Goal: Task Accomplishment & Management: Manage account settings

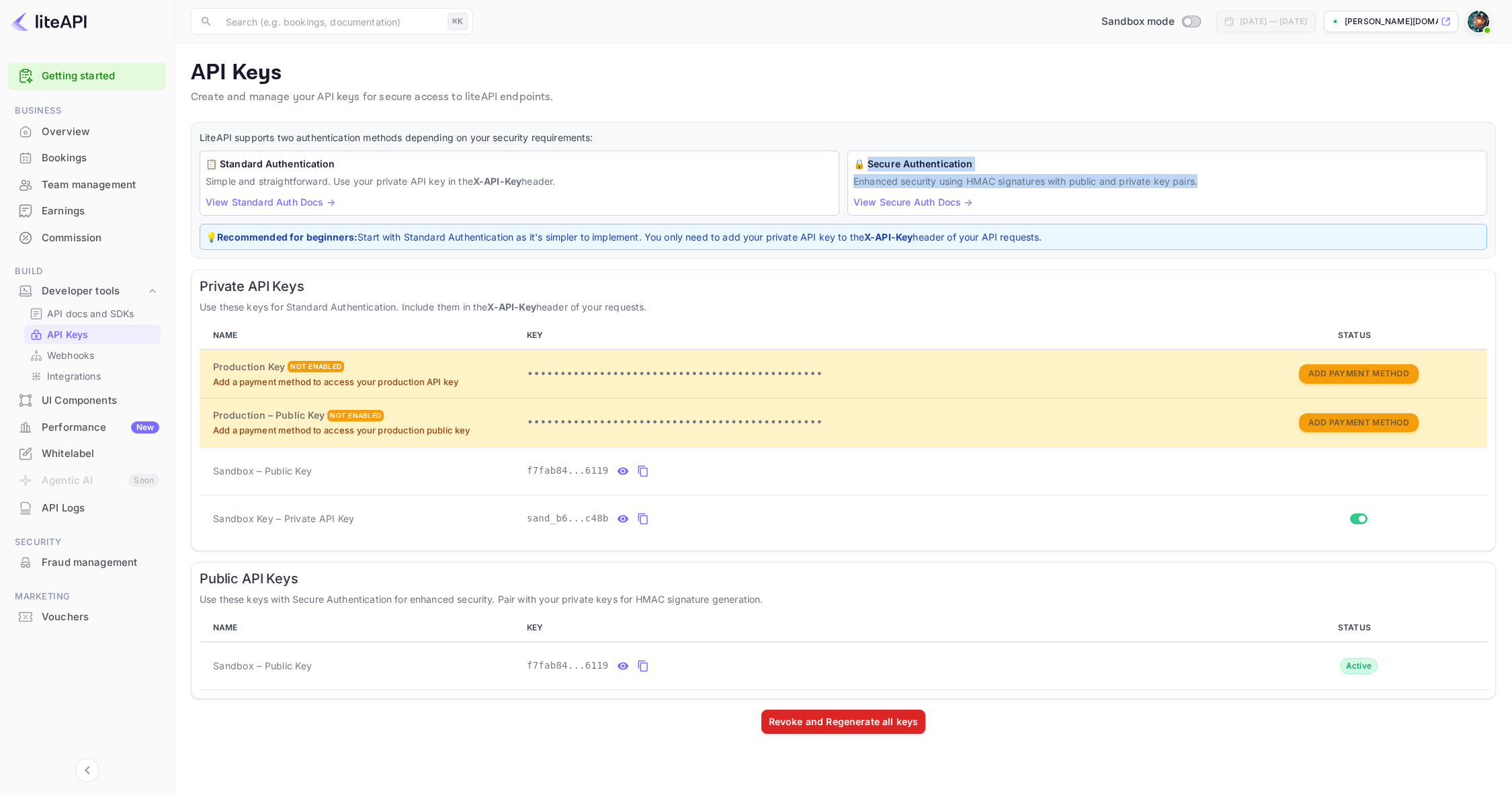
click at [61, 446] on div "Whitelabel" at bounding box center [100, 454] width 118 height 16
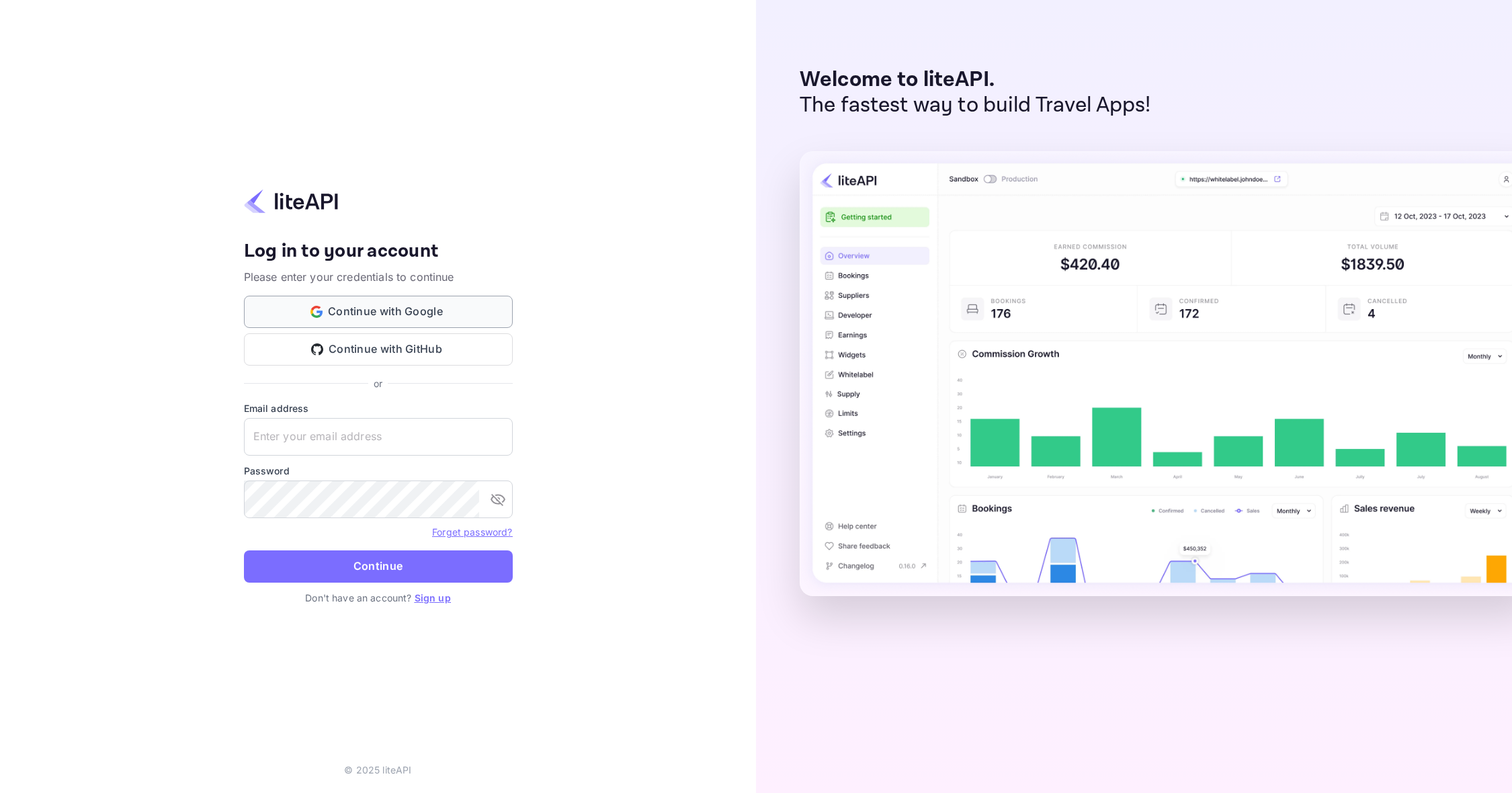
click at [397, 303] on button "Continue with Google" at bounding box center [378, 312] width 269 height 33
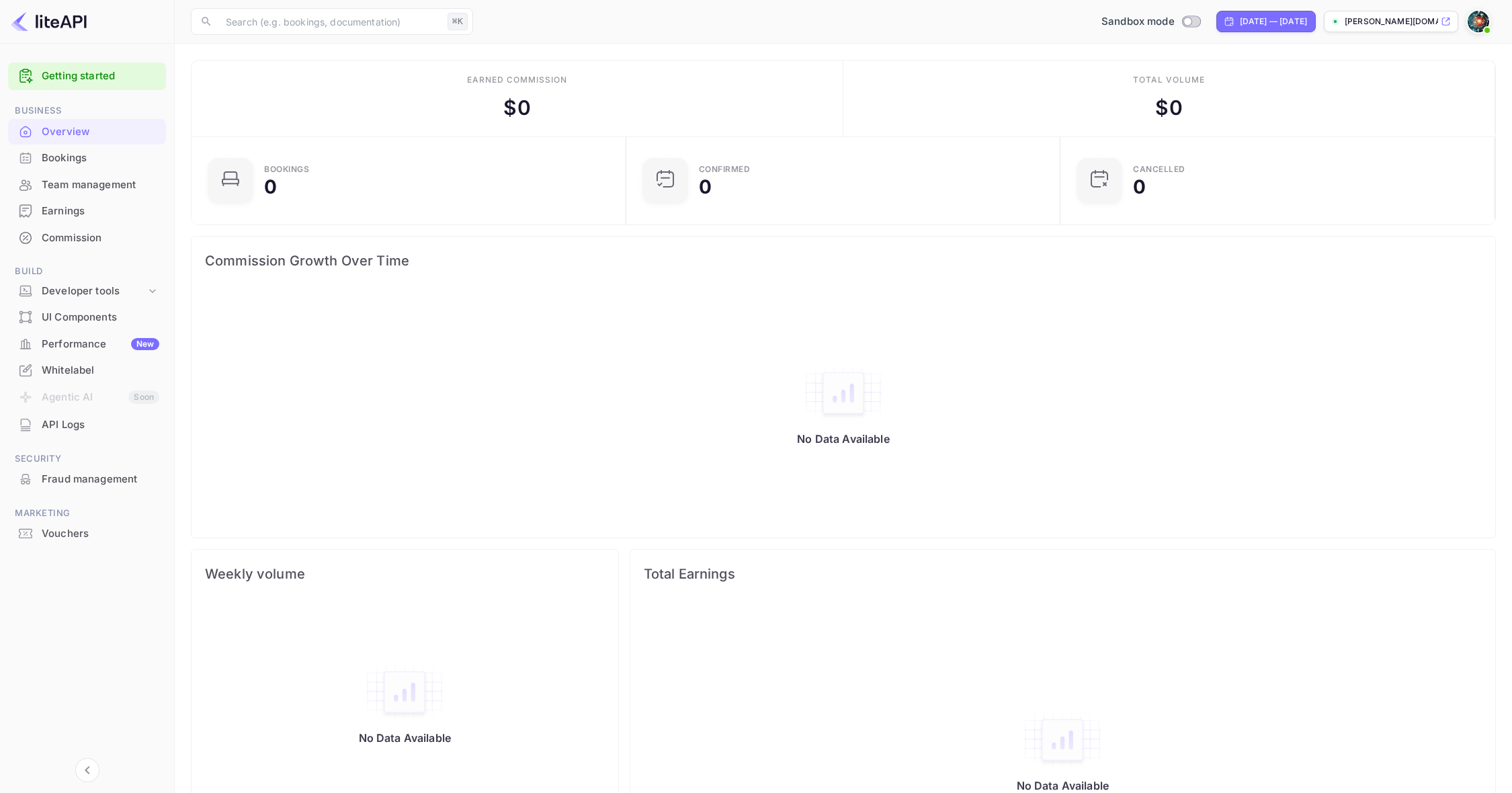
click at [93, 366] on div "Whitelabel" at bounding box center [100, 370] width 118 height 16
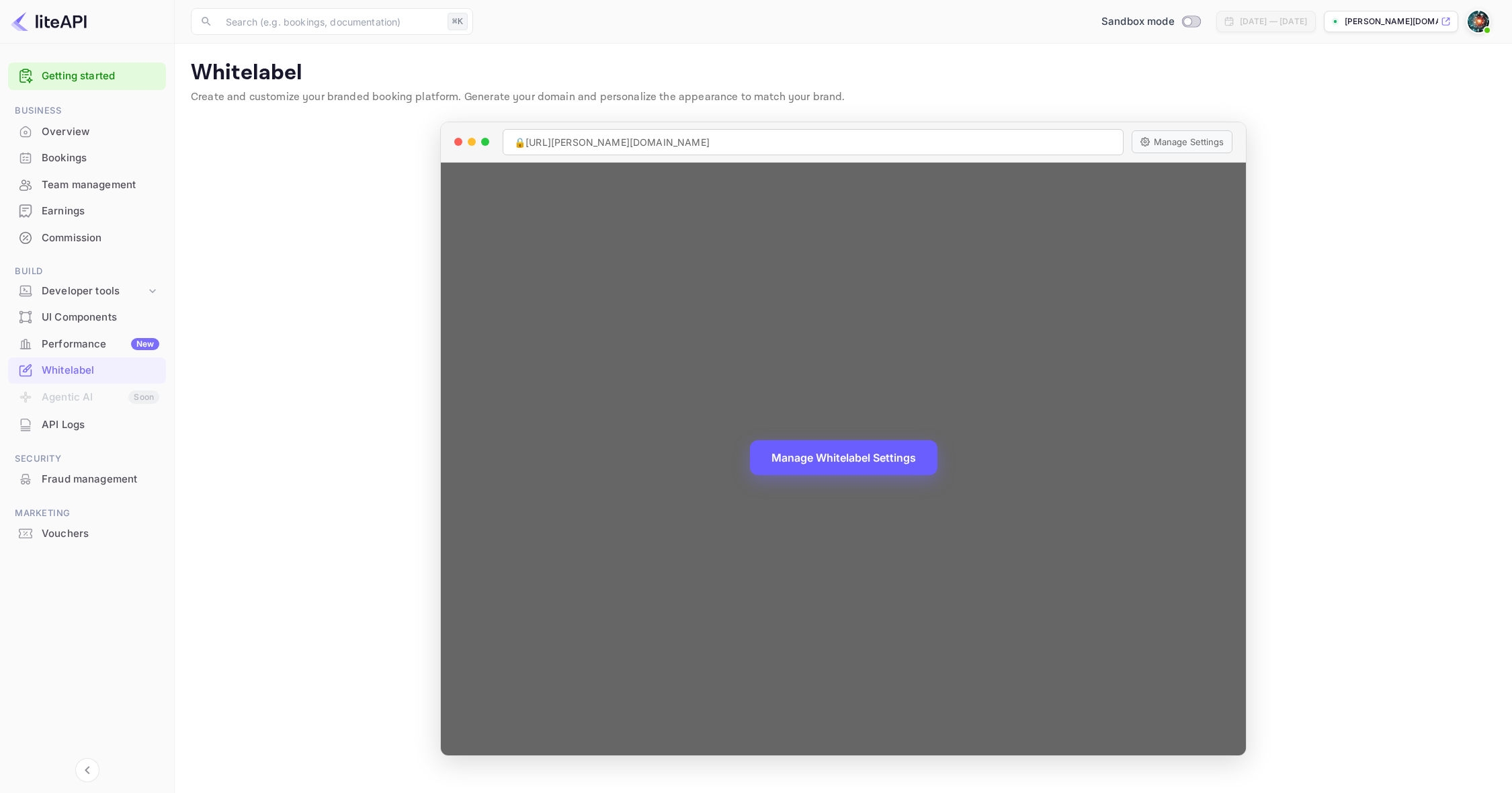
click at [793, 459] on button "Manage Whitelabel Settings" at bounding box center [843, 457] width 187 height 35
click at [659, 138] on div "🔒 https://zach-townsend-hfram.nuitee.link" at bounding box center [813, 141] width 620 height 26
click at [728, 144] on div "🔒 https://zach-townsend-hfram.nuitee.link" at bounding box center [813, 141] width 620 height 26
